Goal: Transaction & Acquisition: Download file/media

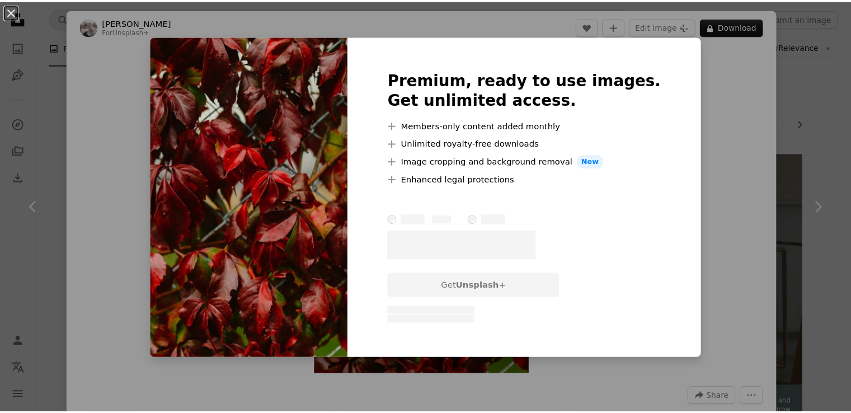
scroll to position [478, 0]
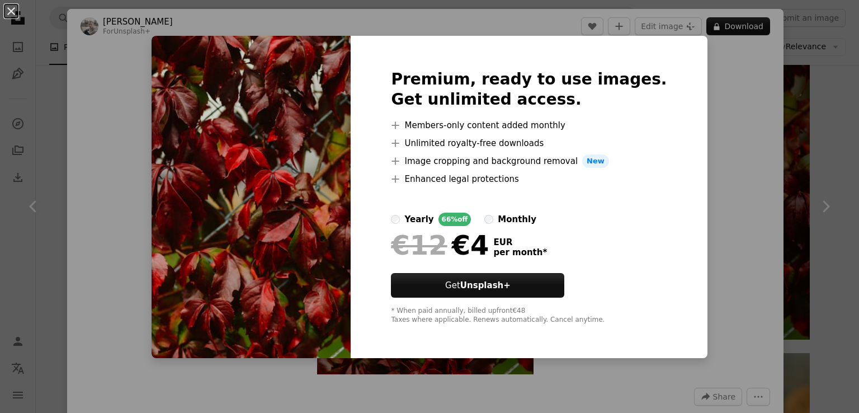
click at [740, 119] on div "An X shape Premium, ready to use images. Get unlimited access. A plus sign Memb…" at bounding box center [429, 206] width 859 height 413
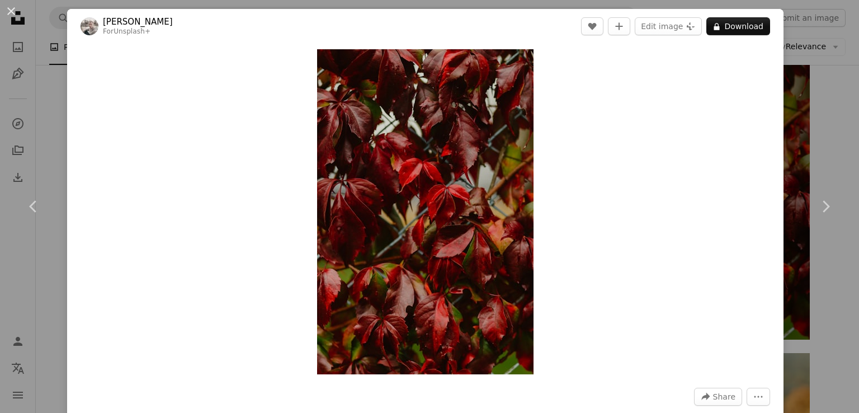
click at [805, 116] on div "An X shape Chevron left Chevron right [PERSON_NAME] For Unsplash+ A heart A plu…" at bounding box center [429, 206] width 859 height 413
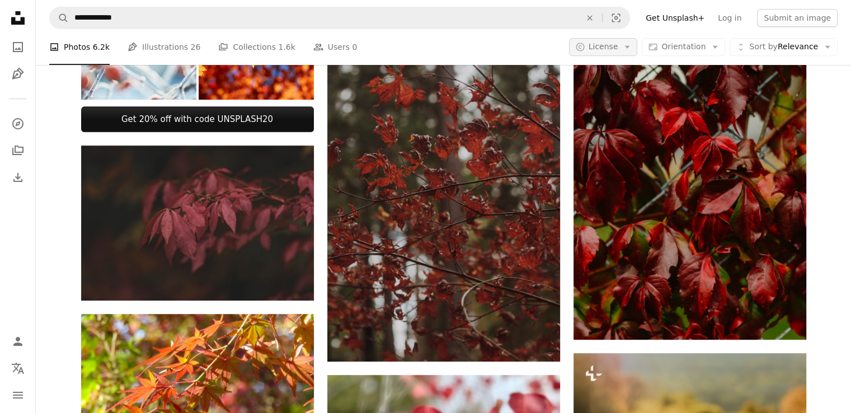
click at [618, 48] on span "License" at bounding box center [604, 46] width 30 height 9
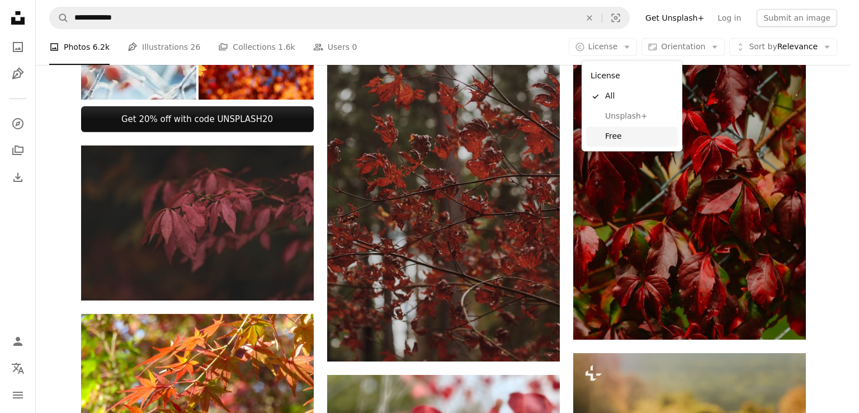
click at [638, 129] on link "Free" at bounding box center [632, 136] width 92 height 20
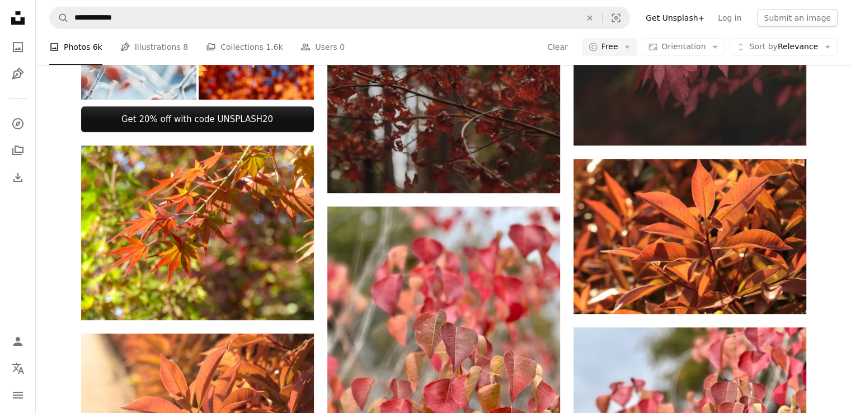
scroll to position [1761, 0]
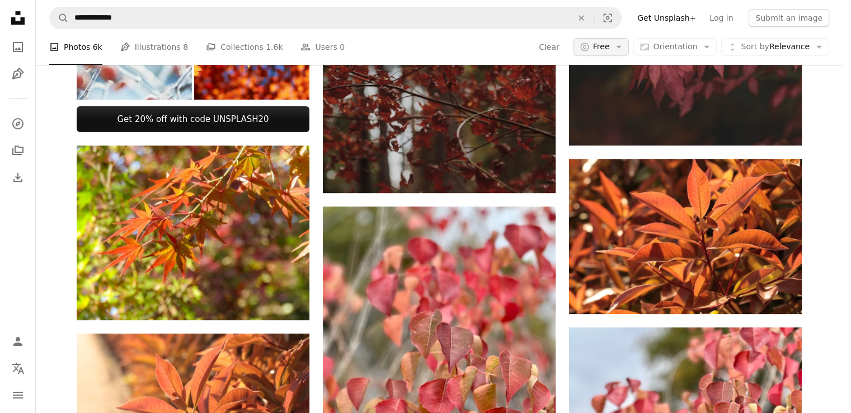
click at [629, 49] on button "A copyright icon © Free Arrow down" at bounding box center [602, 47] width 56 height 18
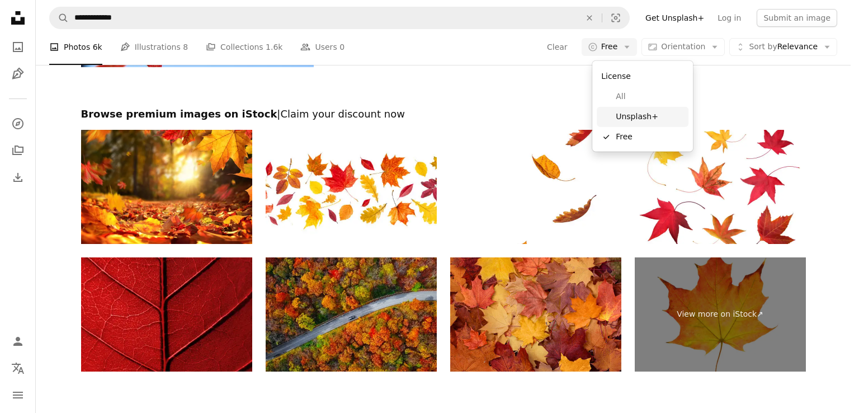
click at [631, 114] on span "Unsplash+" at bounding box center [650, 116] width 68 height 11
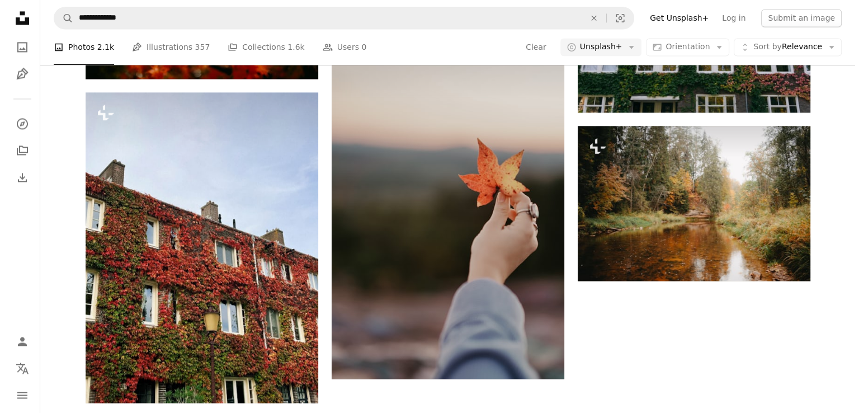
scroll to position [139, 0]
